Goal: Task Accomplishment & Management: Use online tool/utility

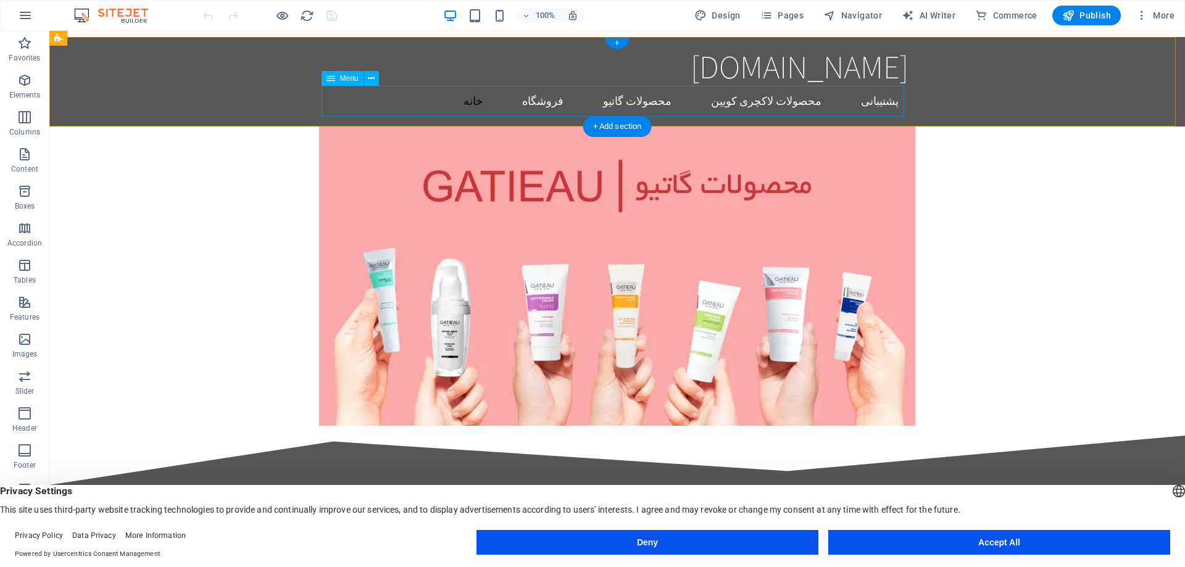
click at [588, 99] on nav "خانه فروشگاه محصولات گاتیو محصولات لاکچری کویین پشتیبانی" at bounding box center [617, 101] width 583 height 31
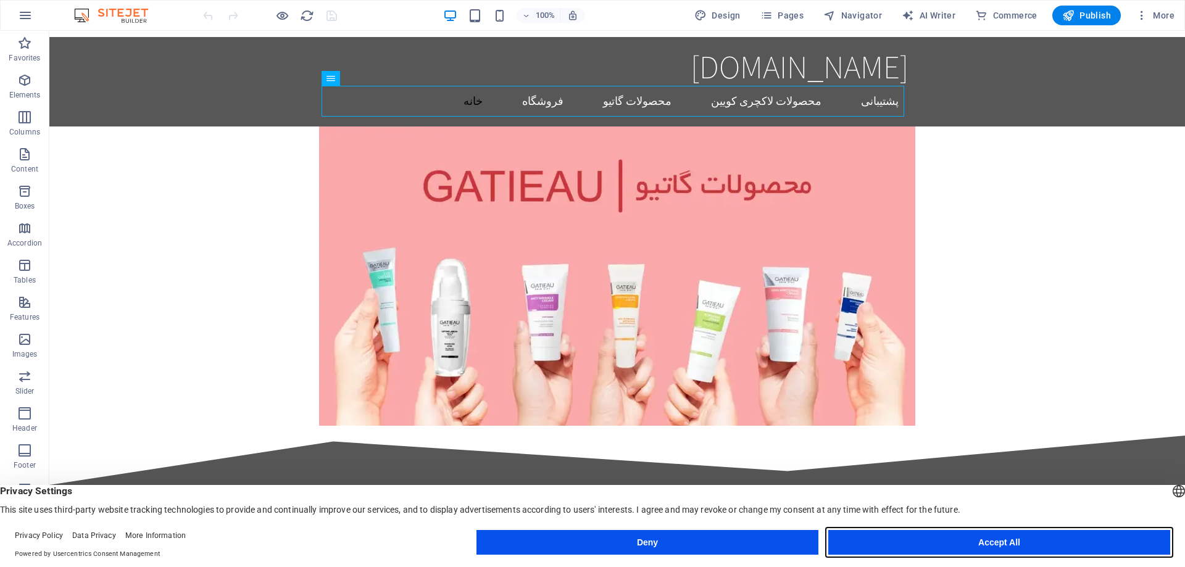
click at [1044, 541] on button "Accept All" at bounding box center [999, 542] width 342 height 25
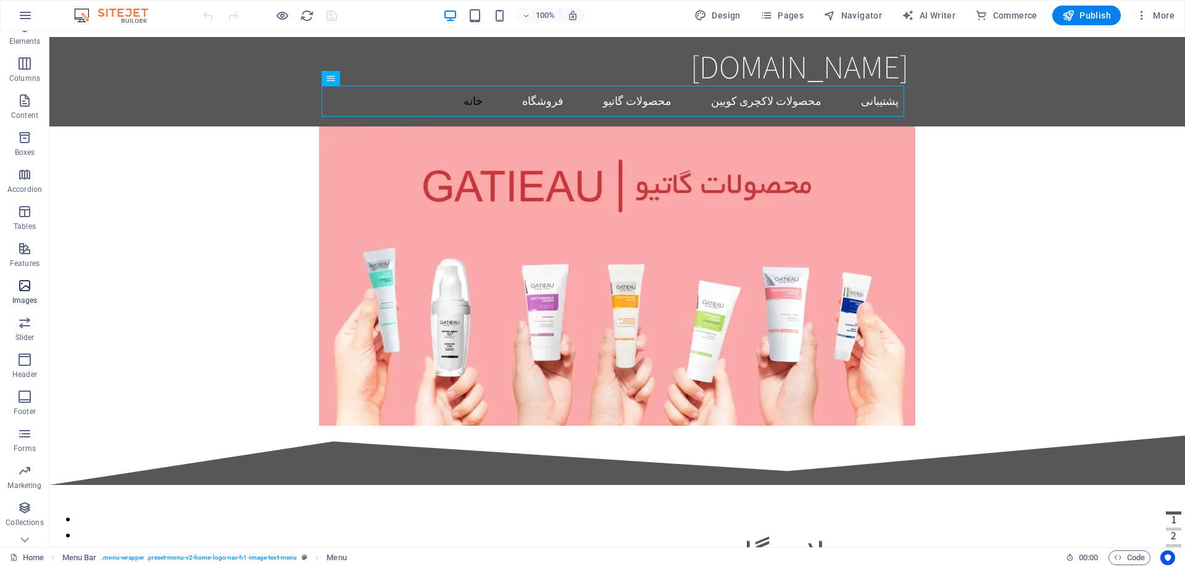
scroll to position [76, 0]
click at [43, 20] on div "100% Design Pages Navigator AI Writer Commerce Publish More" at bounding box center [593, 16] width 1184 height 30
click at [25, 11] on icon "button" at bounding box center [25, 15] width 15 height 15
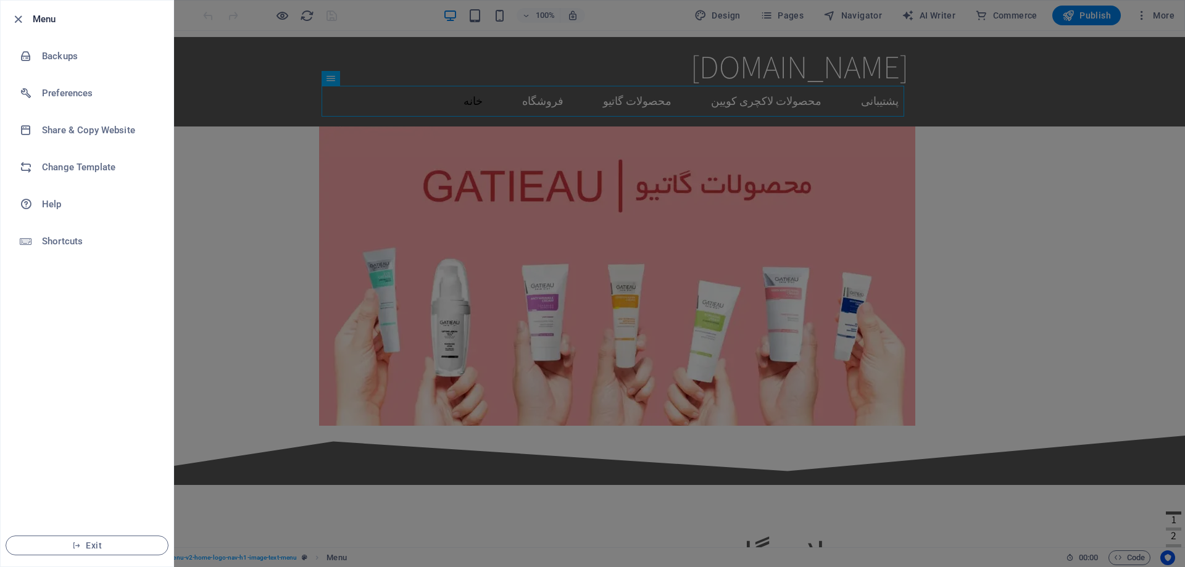
click at [256, 167] on div at bounding box center [592, 283] width 1185 height 567
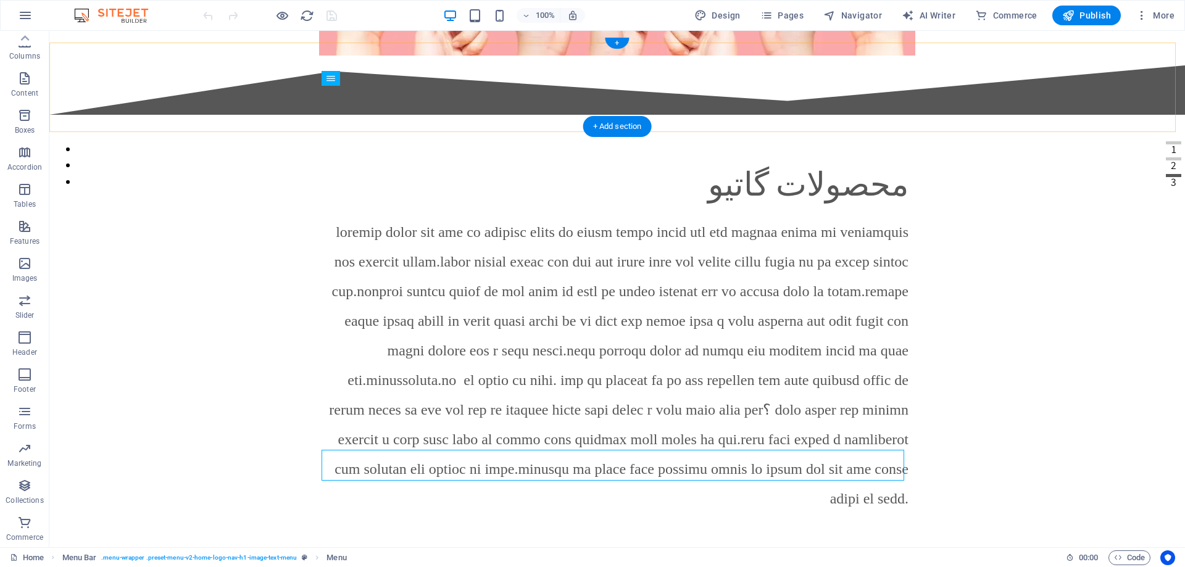
scroll to position [0, 0]
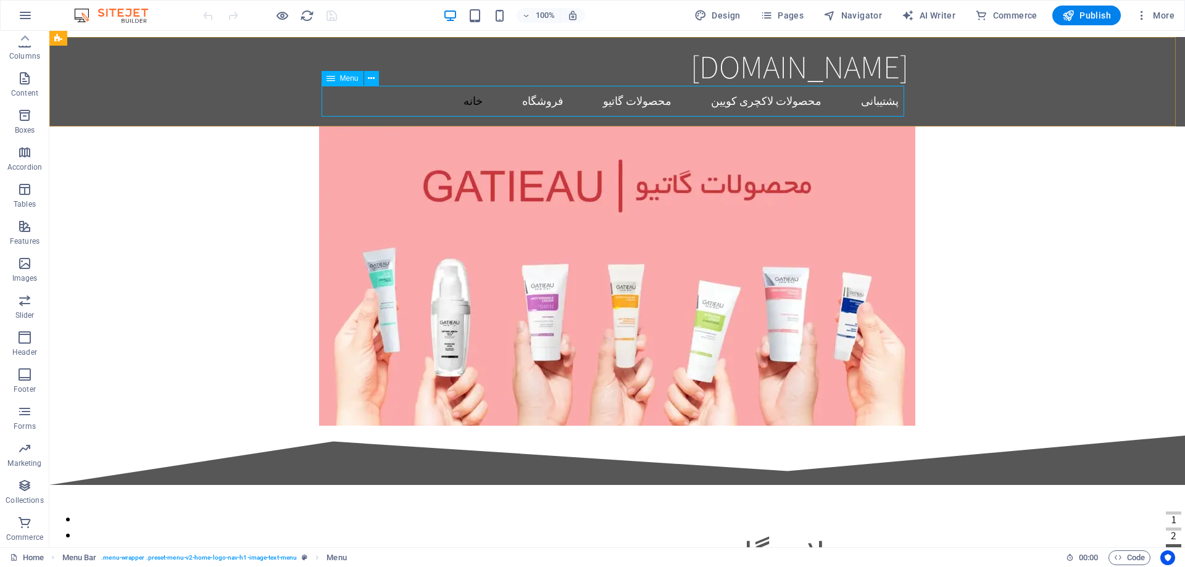
click at [331, 77] on icon at bounding box center [331, 78] width 9 height 15
click at [348, 78] on span "Menu" at bounding box center [349, 78] width 19 height 7
click at [24, 14] on icon "button" at bounding box center [25, 15] width 15 height 15
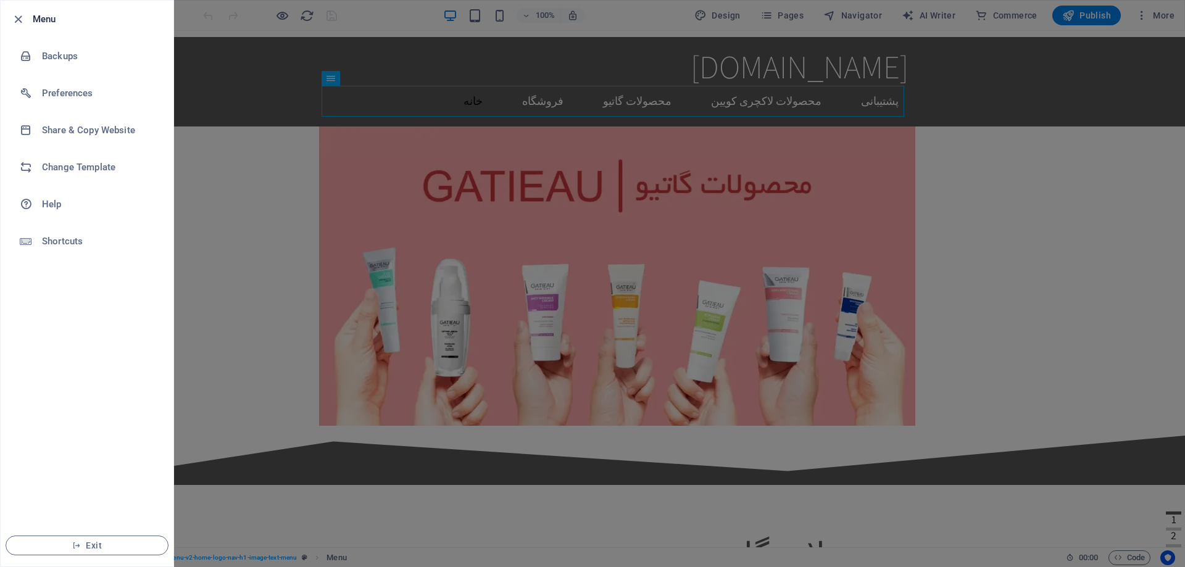
click at [230, 168] on div at bounding box center [592, 283] width 1185 height 567
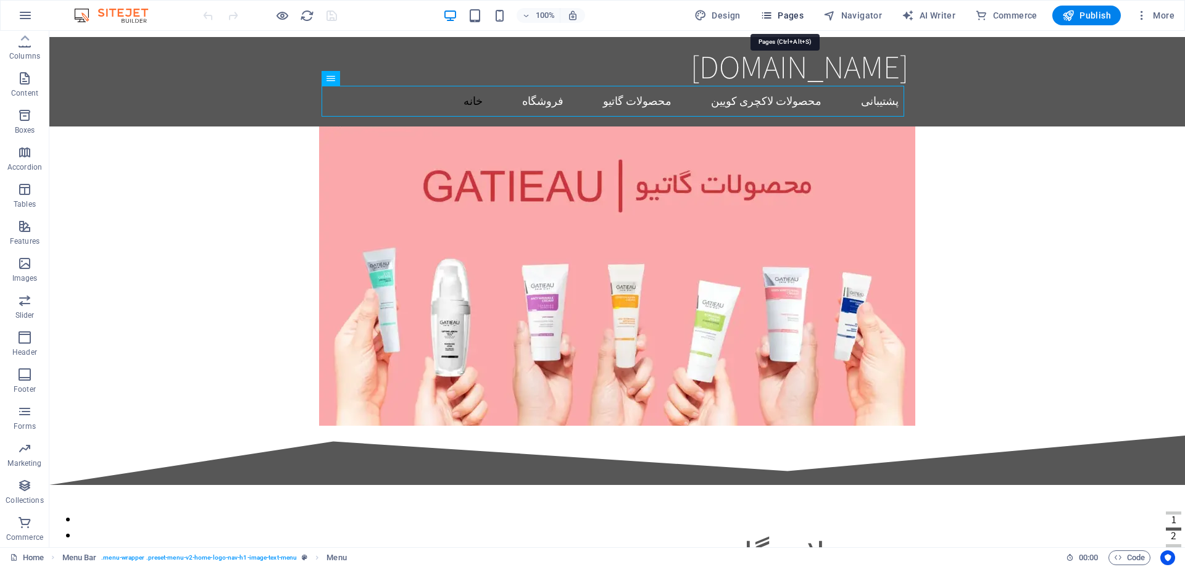
click at [773, 11] on icon "button" at bounding box center [766, 15] width 12 height 12
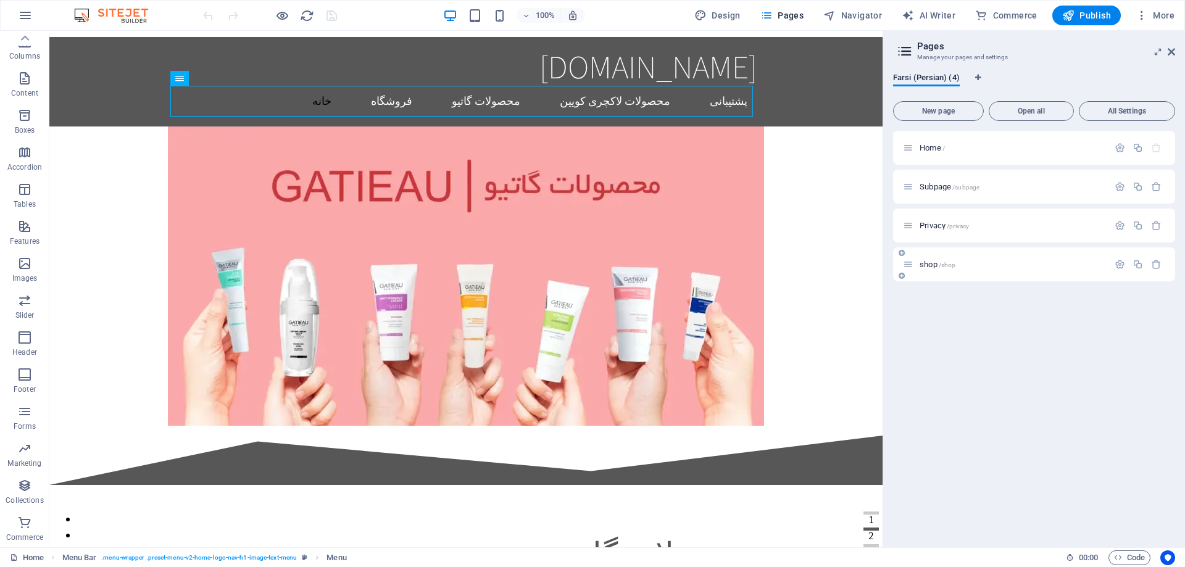
click at [930, 262] on span "shop /shop" at bounding box center [938, 264] width 36 height 9
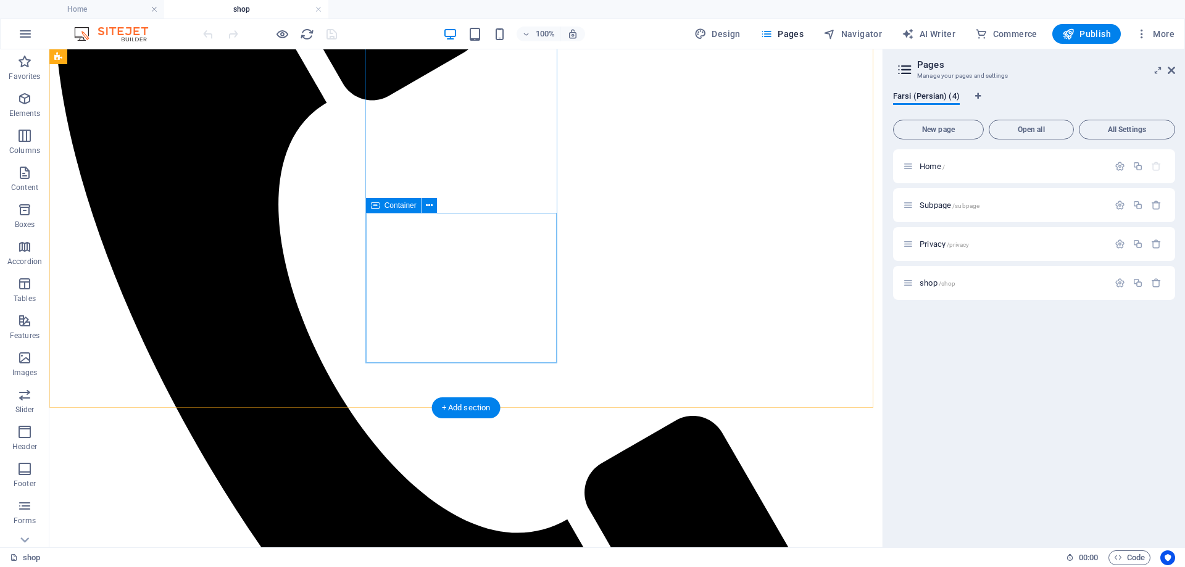
scroll to position [370, 0]
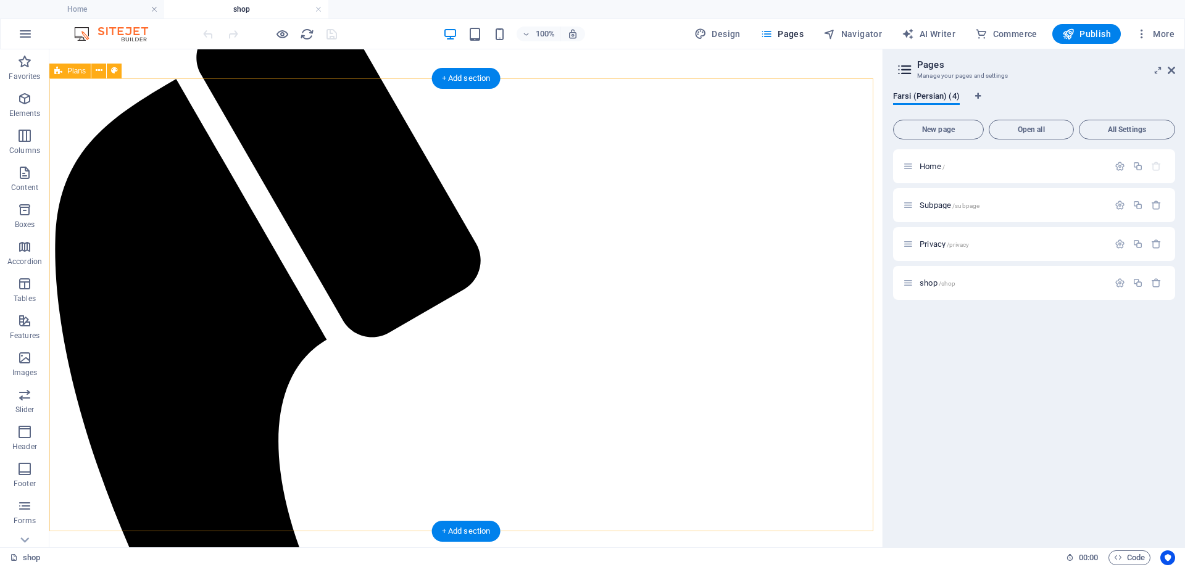
scroll to position [247, 0]
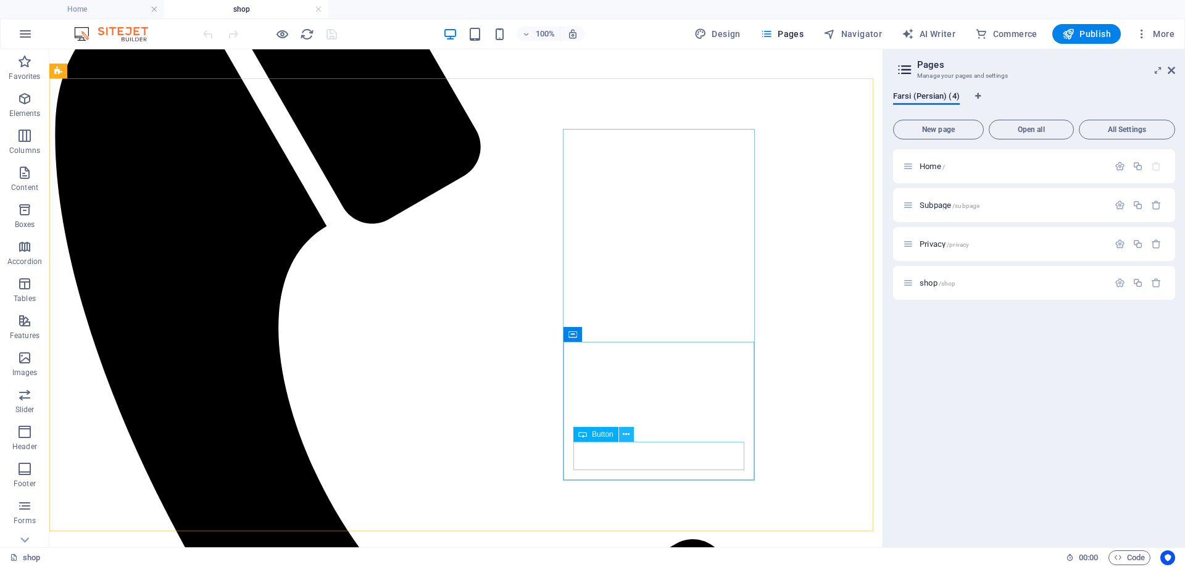
click at [624, 436] on button at bounding box center [626, 434] width 15 height 15
click at [628, 435] on icon at bounding box center [628, 431] width 7 height 13
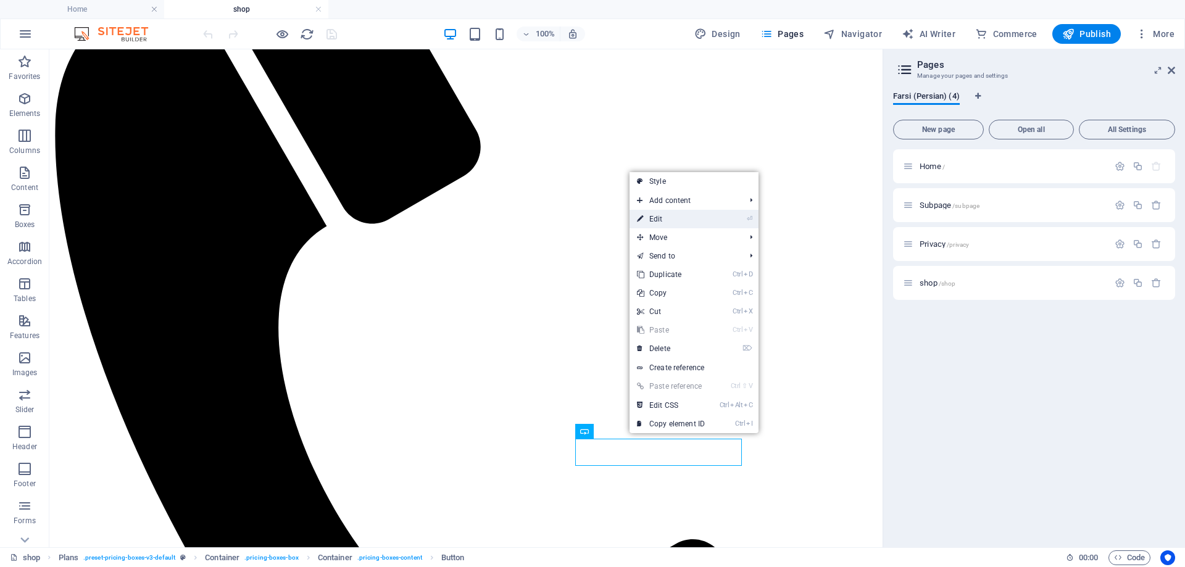
click at [681, 227] on link "⏎ Edit" at bounding box center [671, 219] width 83 height 19
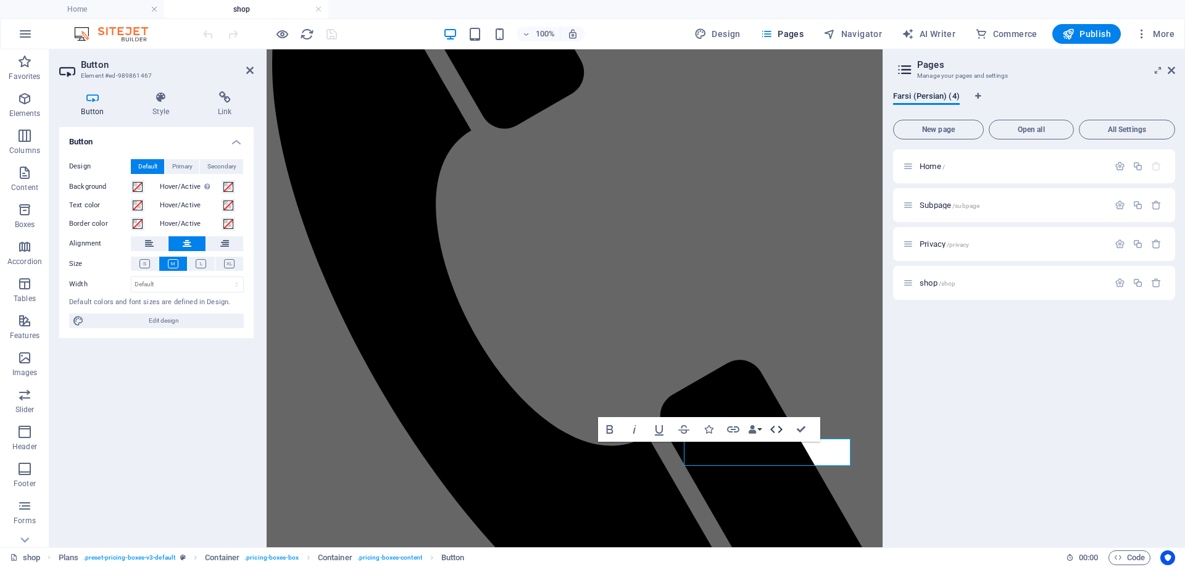
click at [773, 427] on icon "button" at bounding box center [776, 429] width 12 height 7
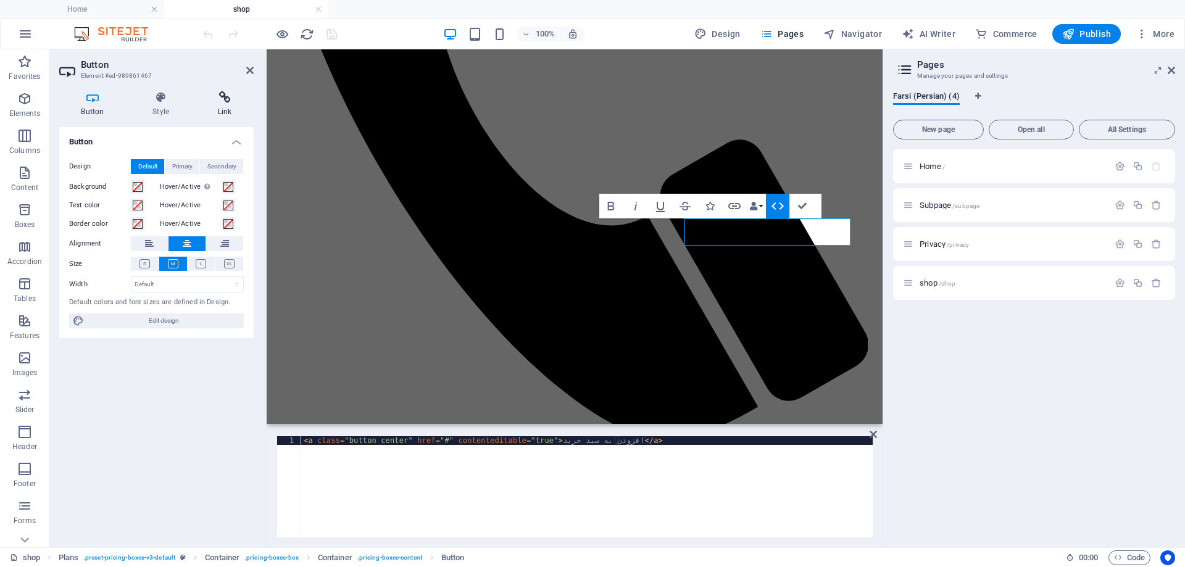
click at [225, 99] on icon at bounding box center [225, 97] width 58 height 12
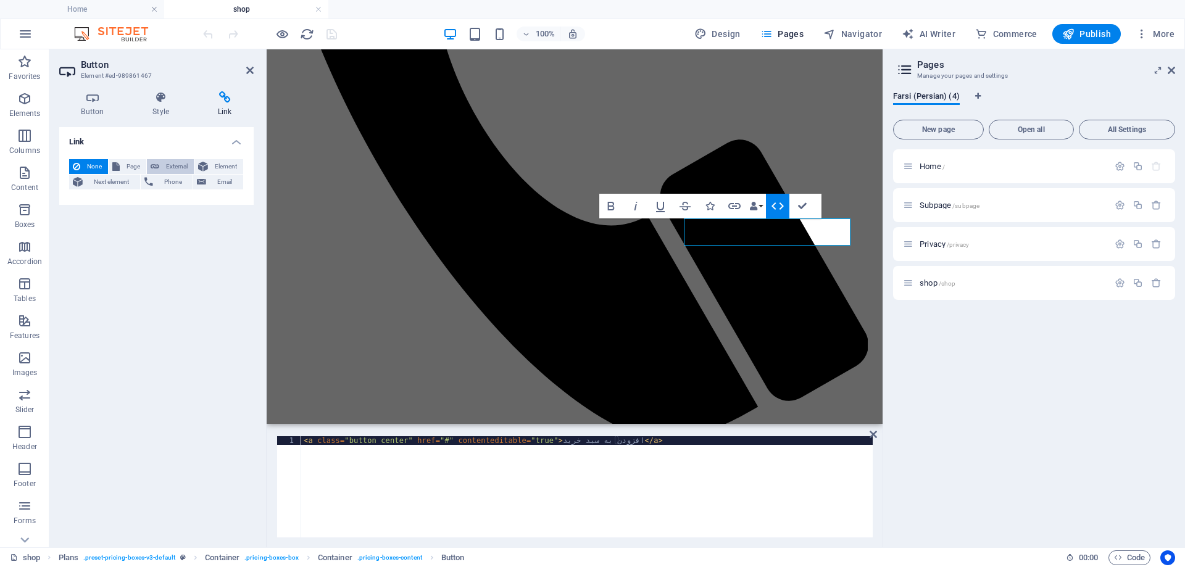
click at [170, 165] on span "External" at bounding box center [176, 166] width 27 height 15
select select "blank"
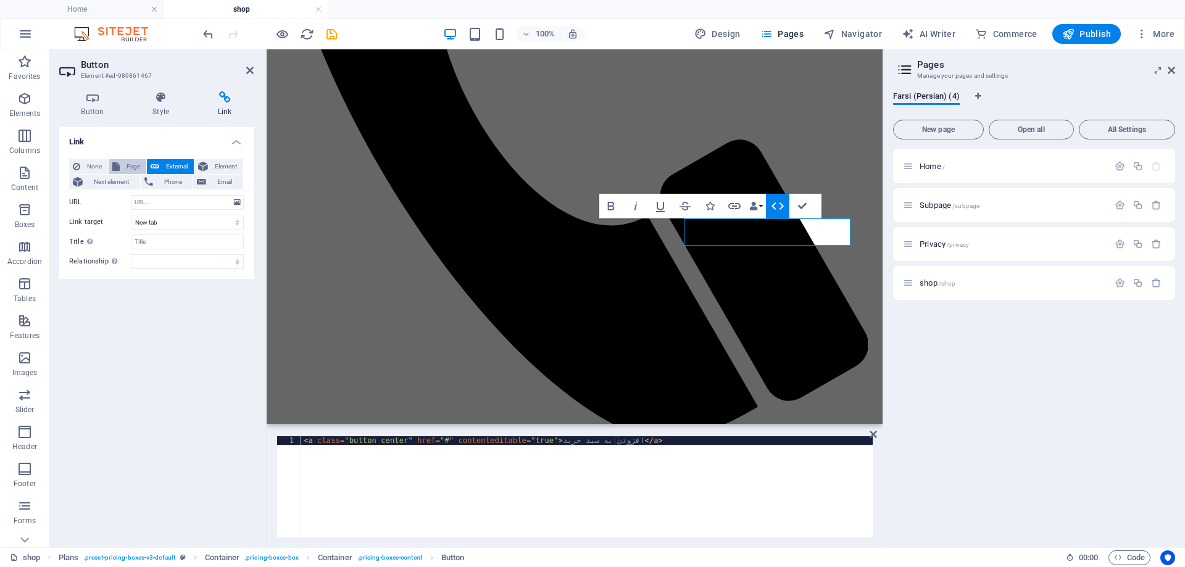
click at [140, 169] on span "Page" at bounding box center [132, 166] width 19 height 15
select select
click at [118, 184] on span "Next element" at bounding box center [111, 182] width 50 height 15
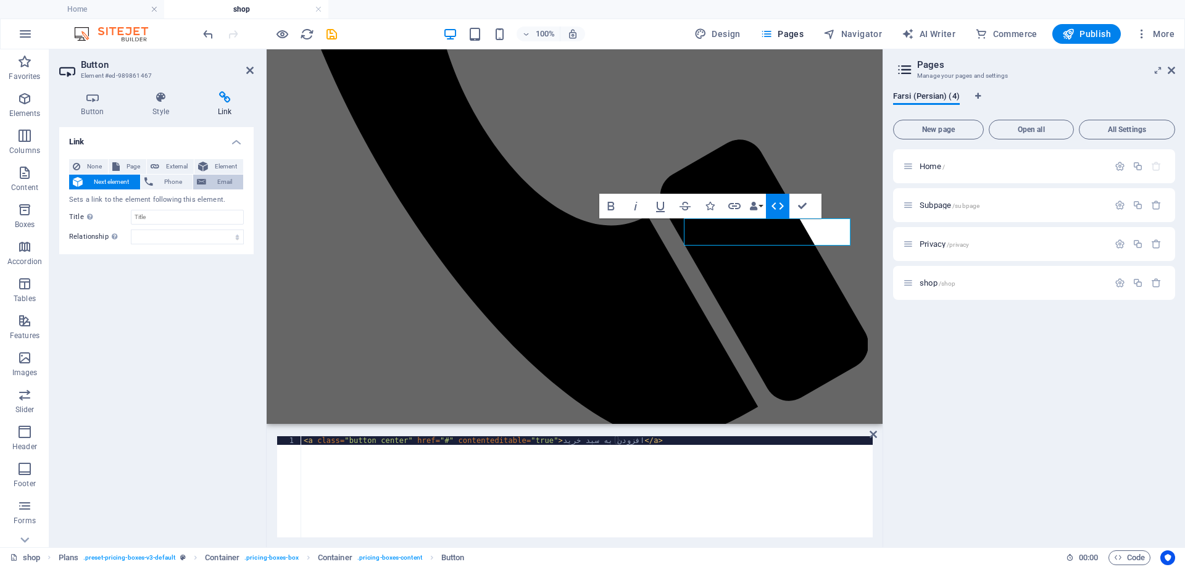
click at [238, 175] on span "Email" at bounding box center [225, 182] width 30 height 15
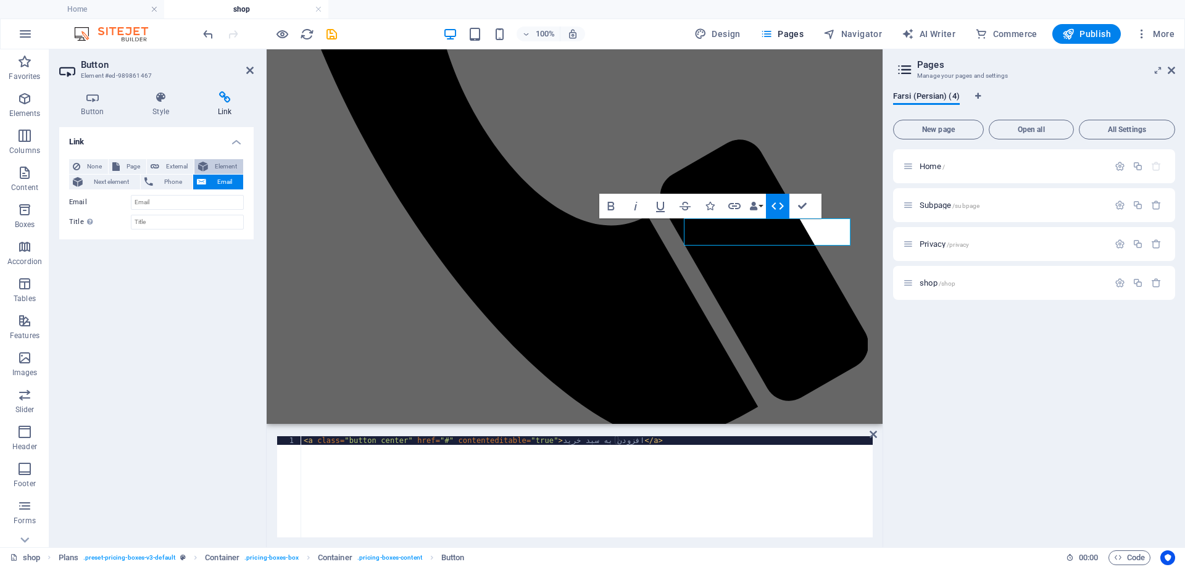
click at [227, 164] on span "Element" at bounding box center [226, 166] width 28 height 15
click at [166, 164] on span "External" at bounding box center [176, 166] width 27 height 15
select select "blank"
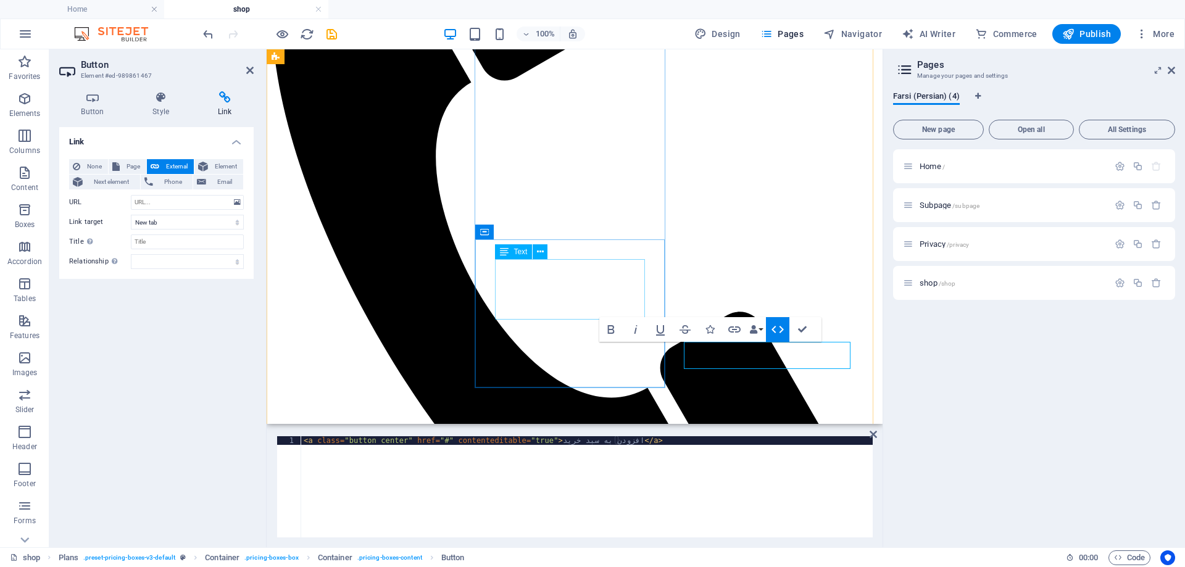
scroll to position [344, 0]
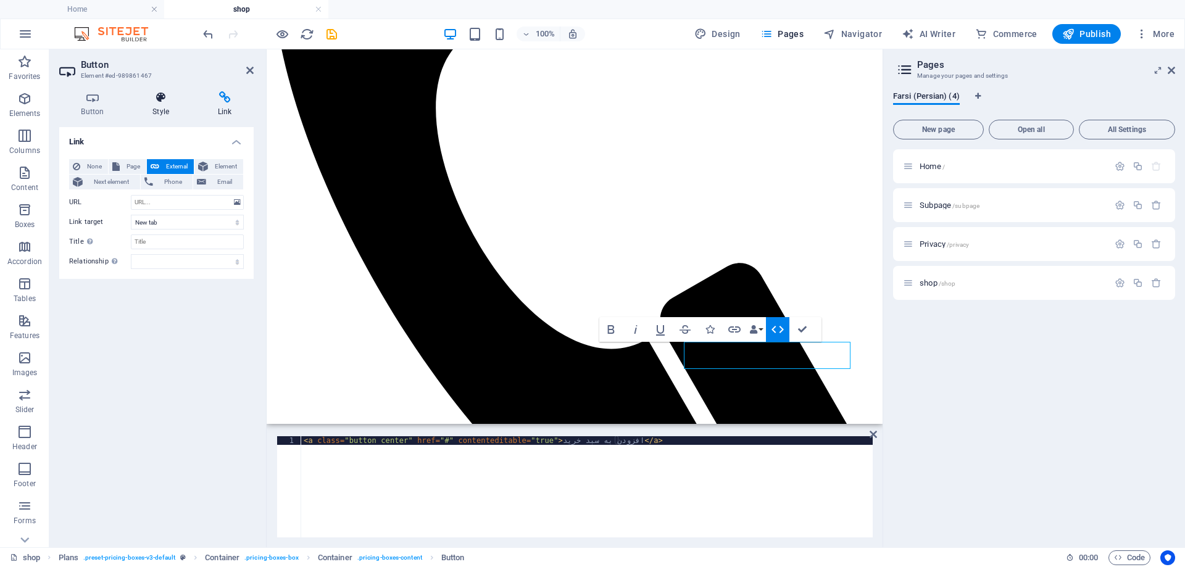
click at [159, 109] on h4 "Style" at bounding box center [163, 104] width 65 height 26
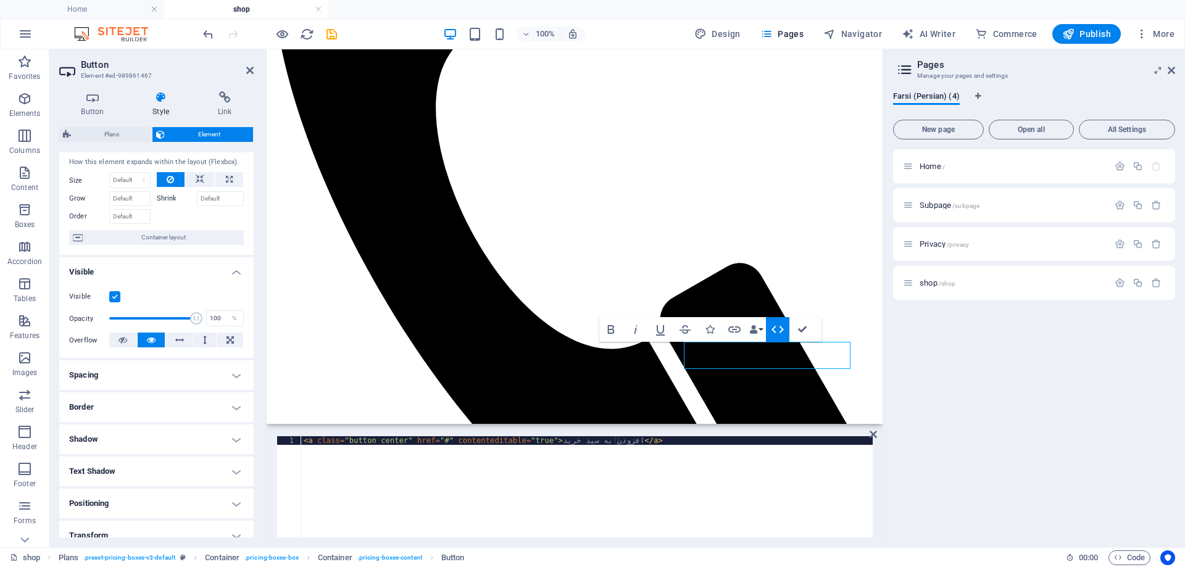
scroll to position [0, 0]
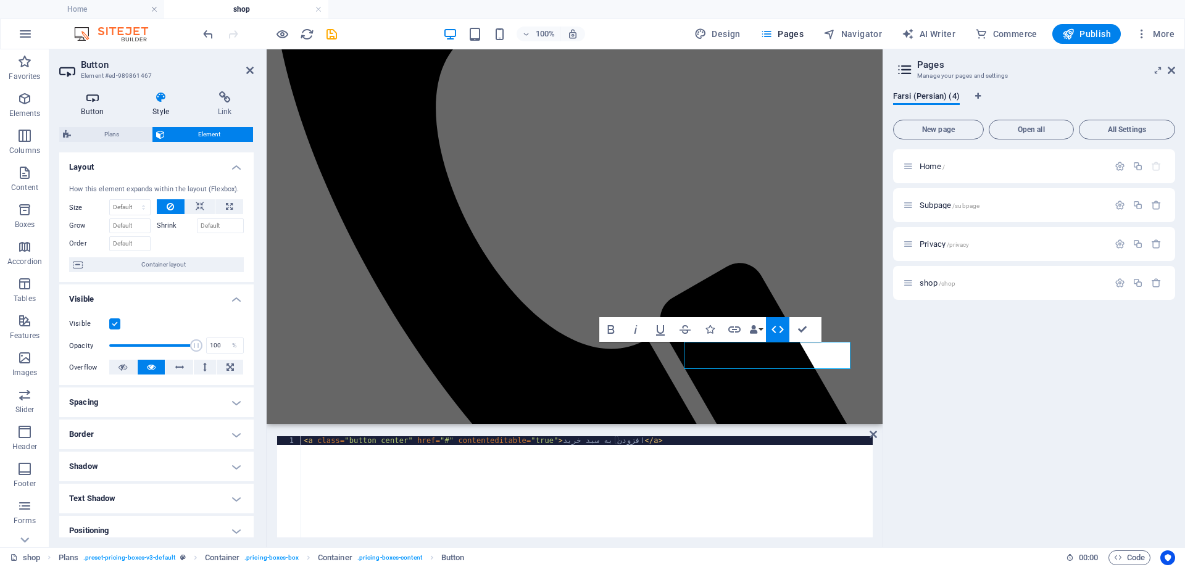
click at [97, 105] on h4 "Button" at bounding box center [95, 104] width 72 height 26
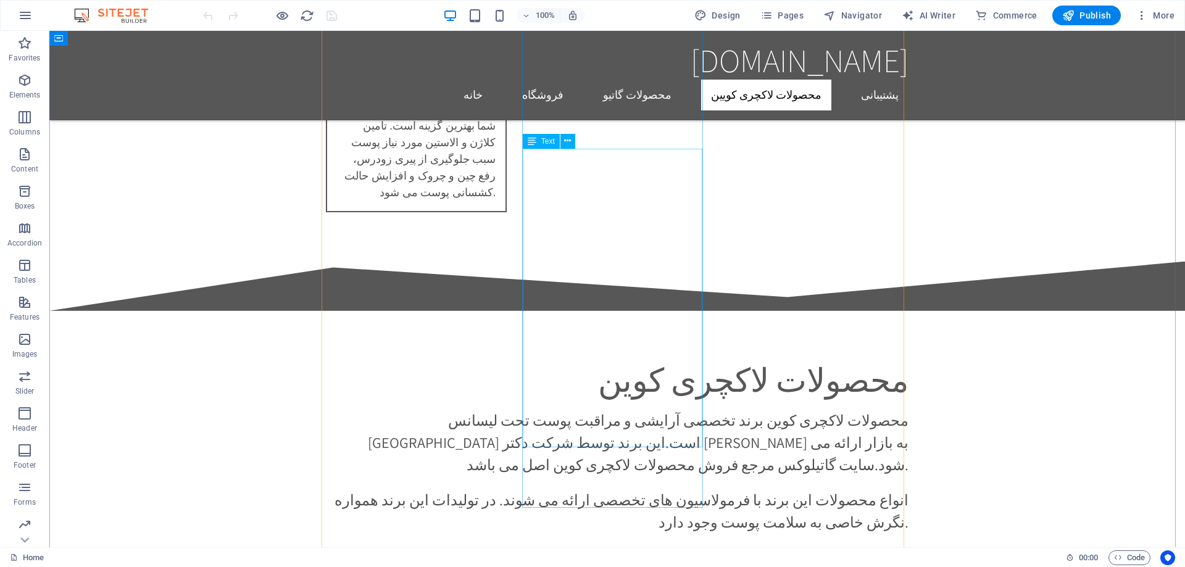
scroll to position [2037, 0]
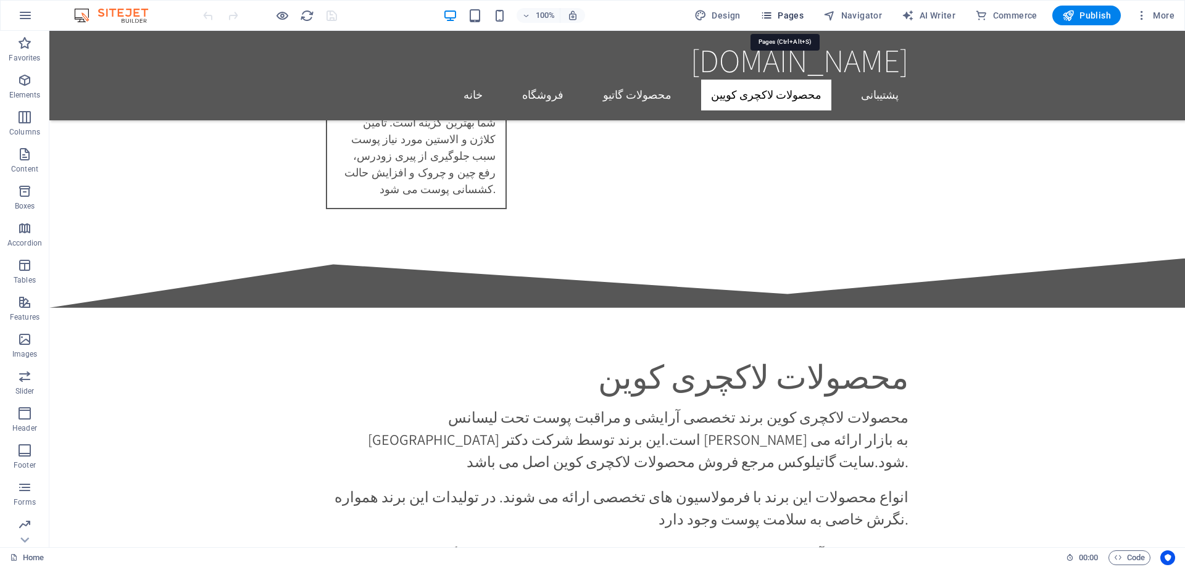
drag, startPoint x: 796, startPoint y: 16, endPoint x: 801, endPoint y: 25, distance: 10.5
click at [796, 16] on span "Pages" at bounding box center [781, 15] width 43 height 12
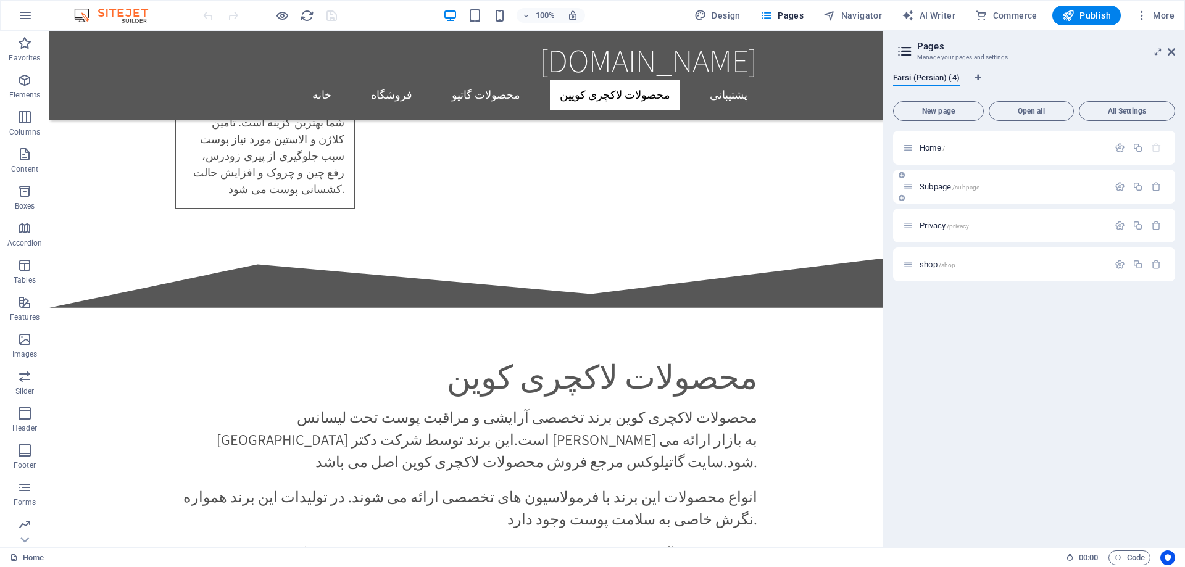
click at [927, 184] on span "Subpage /subpage" at bounding box center [950, 186] width 60 height 9
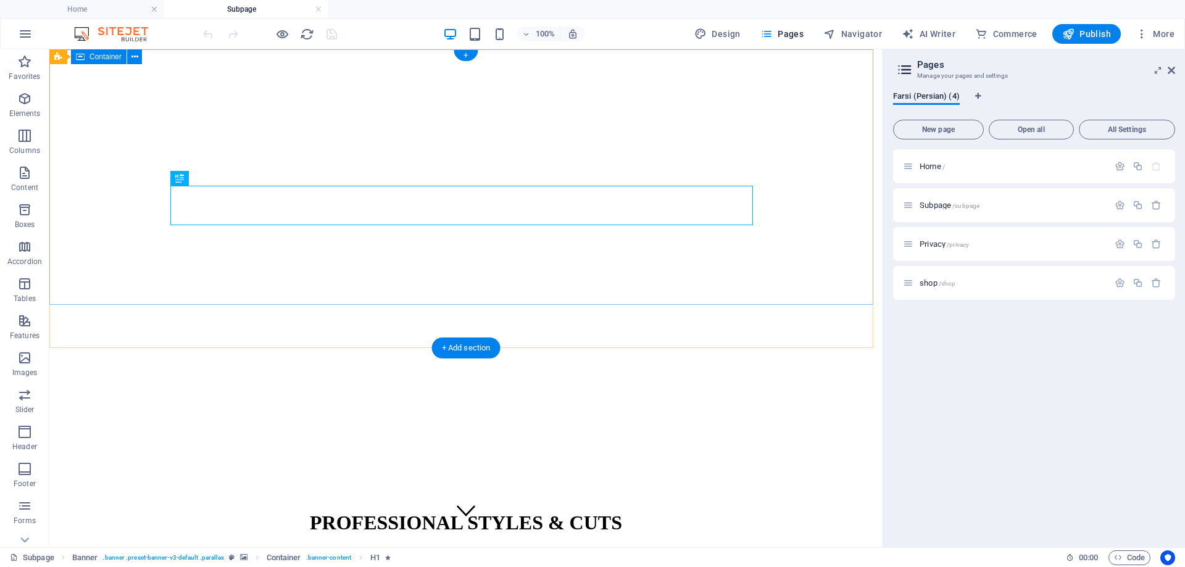
scroll to position [0, 0]
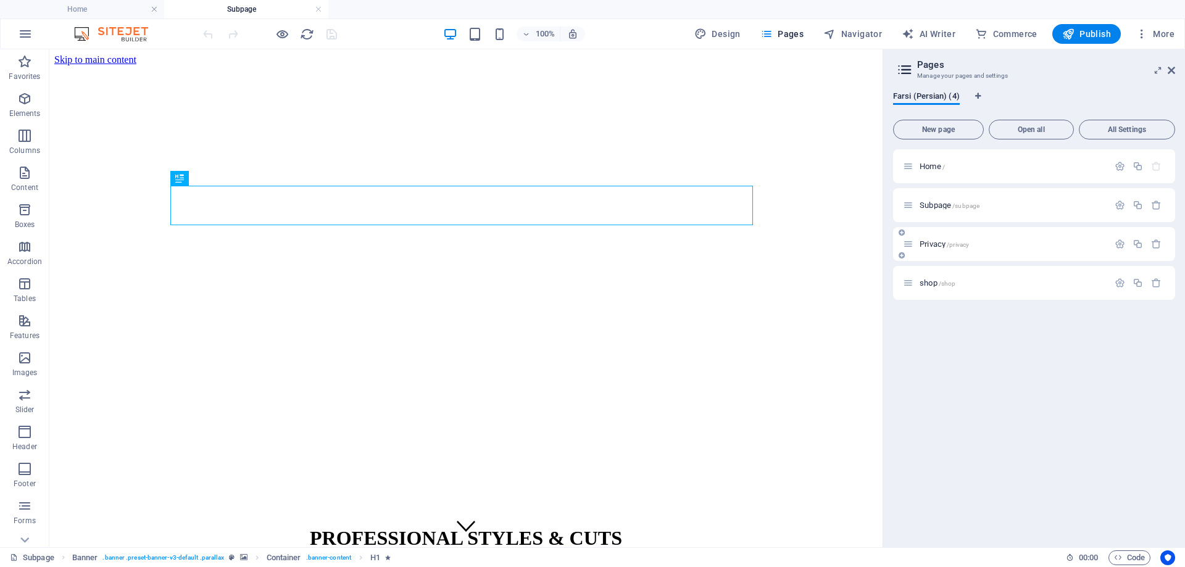
click at [924, 246] on span "Privacy /privacy" at bounding box center [944, 243] width 49 height 9
